Goal: Task Accomplishment & Management: Use online tool/utility

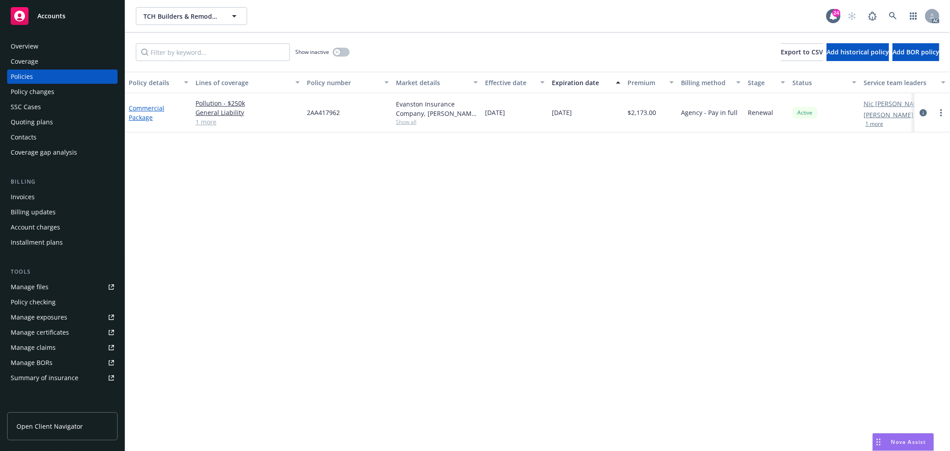
click at [142, 117] on link "Commercial Package" at bounding box center [147, 113] width 36 height 18
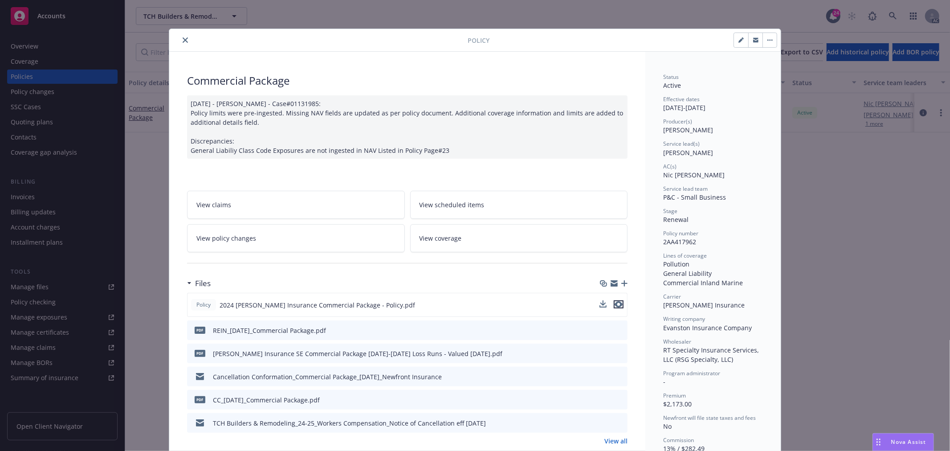
click at [615, 303] on icon "preview file" at bounding box center [619, 304] width 8 height 6
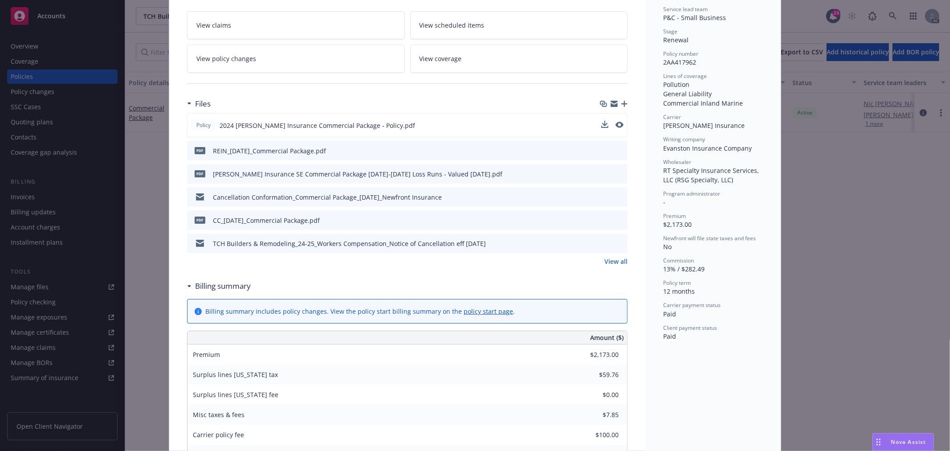
scroll to position [148, 0]
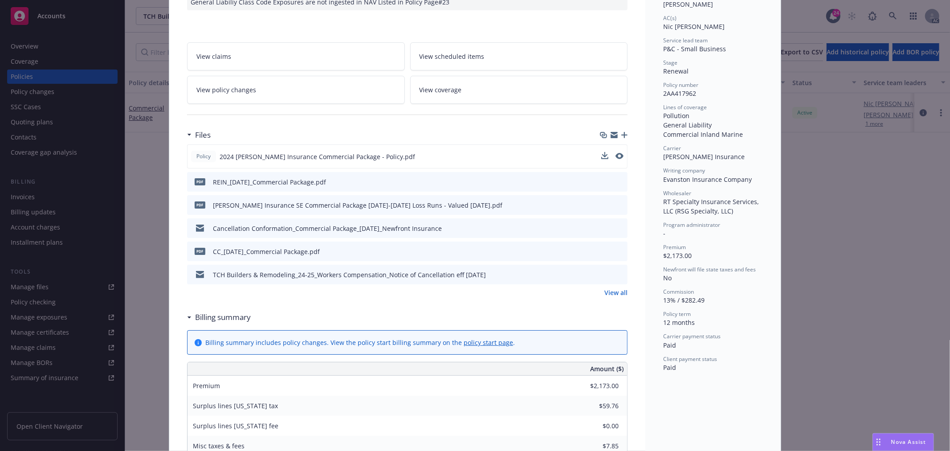
click at [253, 85] on link "View policy changes" at bounding box center [296, 90] width 218 height 28
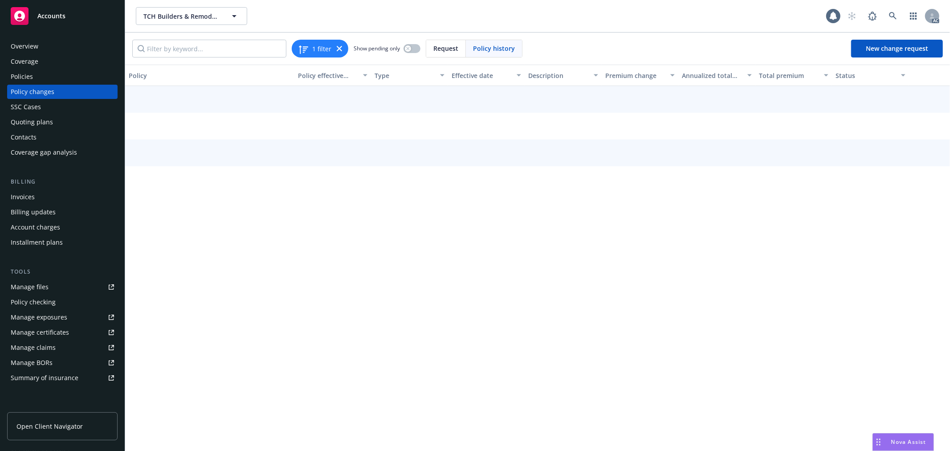
click at [246, 88] on div at bounding box center [537, 135] width 825 height 98
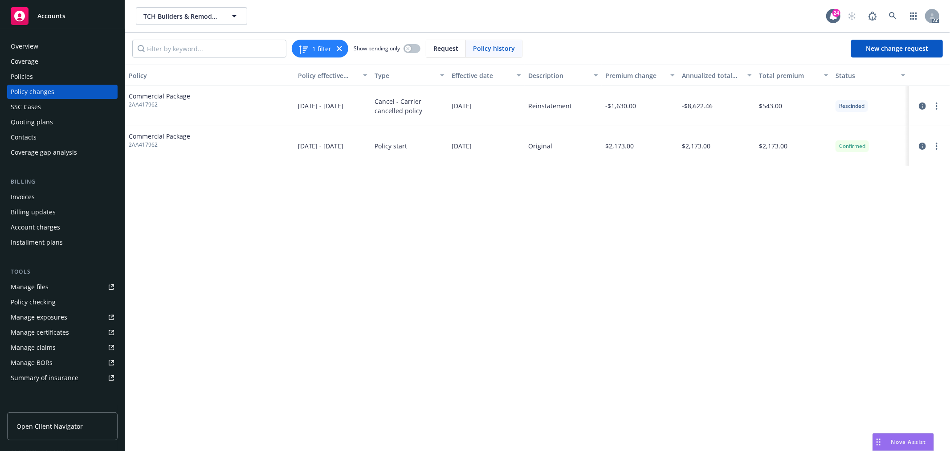
click at [15, 72] on div "Policies" at bounding box center [22, 76] width 22 height 14
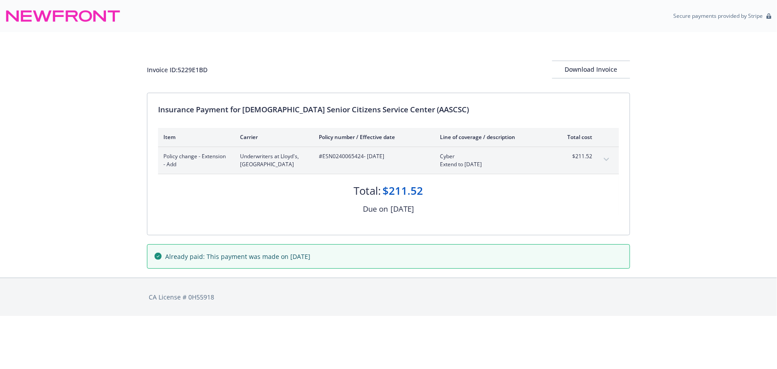
click at [89, 190] on div "Invoice ID: 5229E1BD Download Invoice Insurance Payment for Asian American Seni…" at bounding box center [388, 154] width 777 height 245
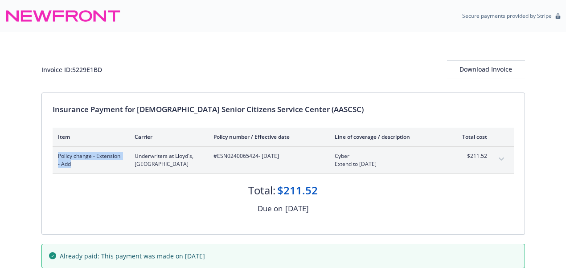
drag, startPoint x: 59, startPoint y: 155, endPoint x: 105, endPoint y: 163, distance: 47.0
click at [105, 163] on span "Policy change - Extension - Add" at bounding box center [89, 160] width 62 height 16
click at [81, 165] on span "Policy change - Extension - Add" at bounding box center [89, 160] width 62 height 16
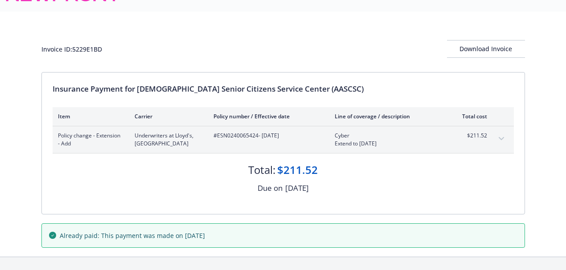
scroll to position [29, 0]
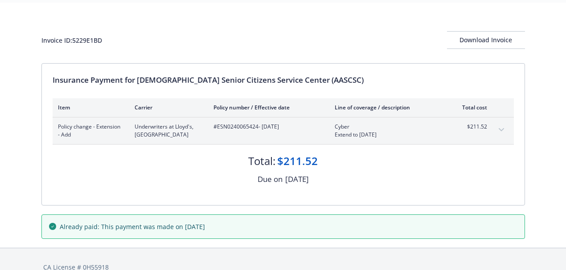
click at [492, 130] on div "Policy change - Extension - Add Underwriters at Lloyd's, London #ESN0240065424 …" at bounding box center [283, 131] width 461 height 27
click at [501, 129] on icon "expand content" at bounding box center [500, 129] width 5 height 3
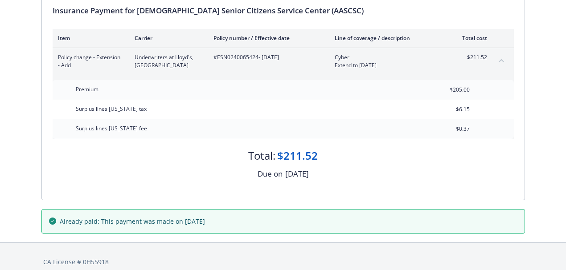
scroll to position [108, 0]
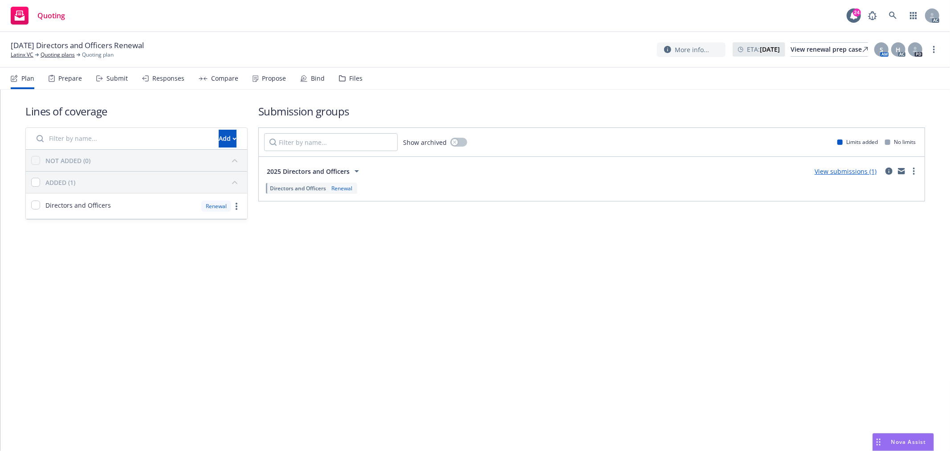
click at [126, 77] on div "Submit" at bounding box center [116, 78] width 21 height 7
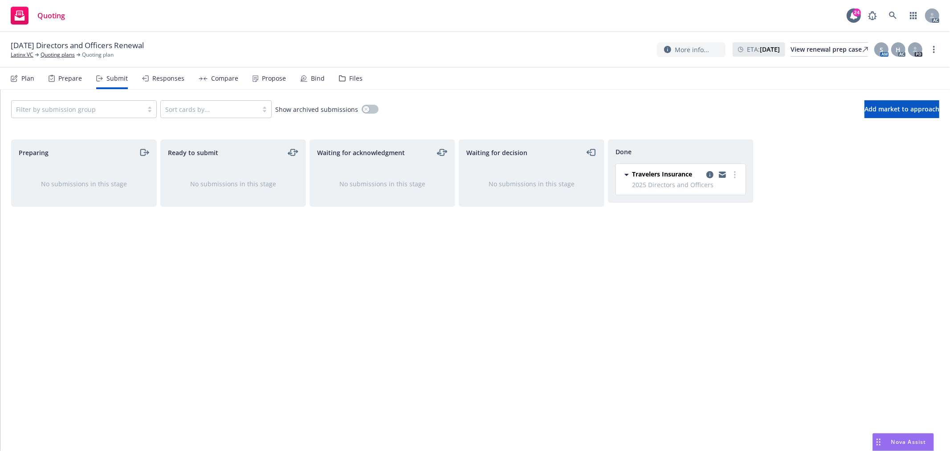
click at [281, 79] on div "Propose" at bounding box center [274, 78] width 24 height 7
